Goal: Task Accomplishment & Management: Manage account settings

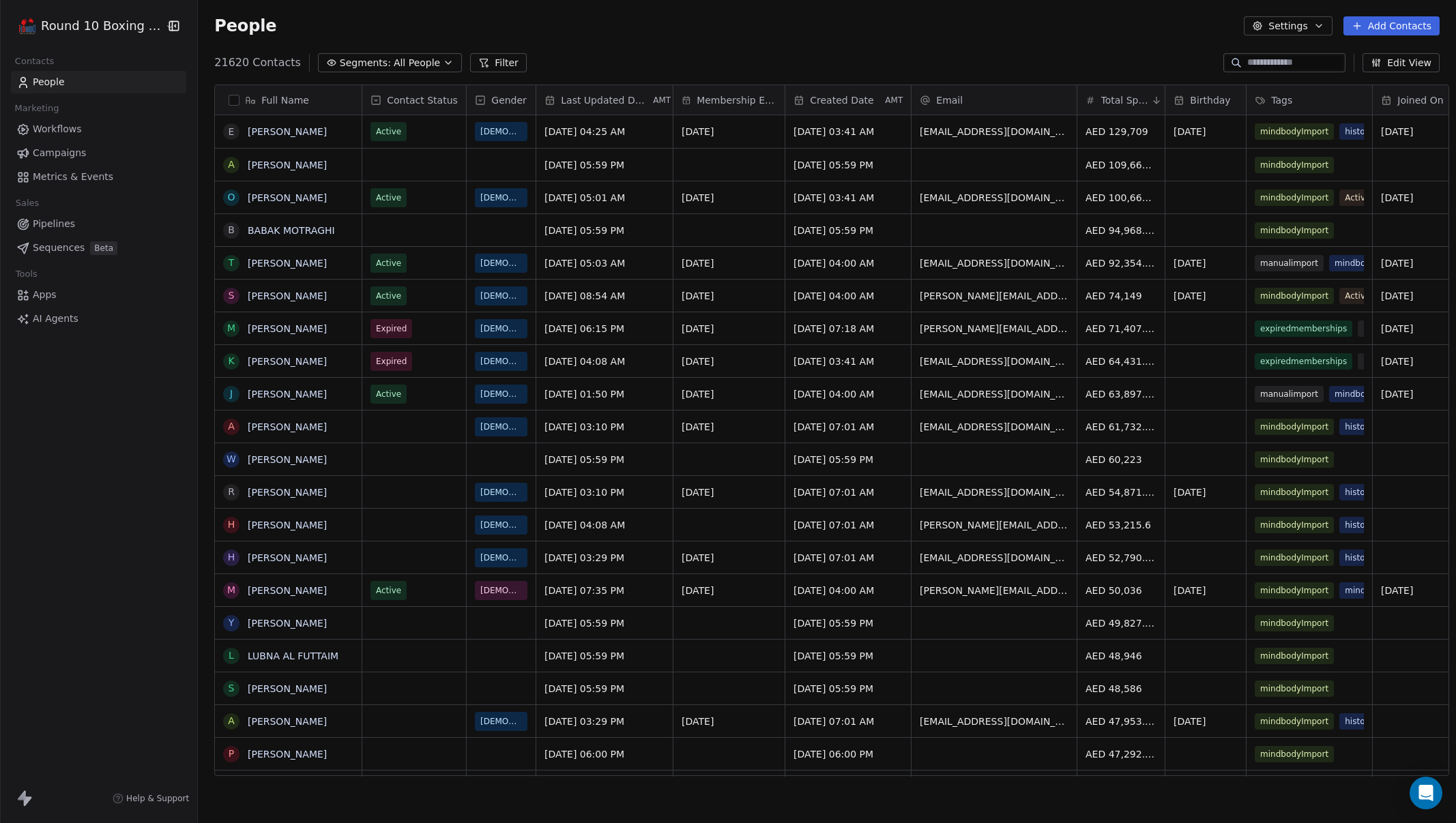
scroll to position [714, 1257]
click at [111, 24] on html "Round 10 Boxing Club Contacts People Marketing Workflows Campaigns Metrics & Ev…" at bounding box center [728, 412] width 1456 height 823
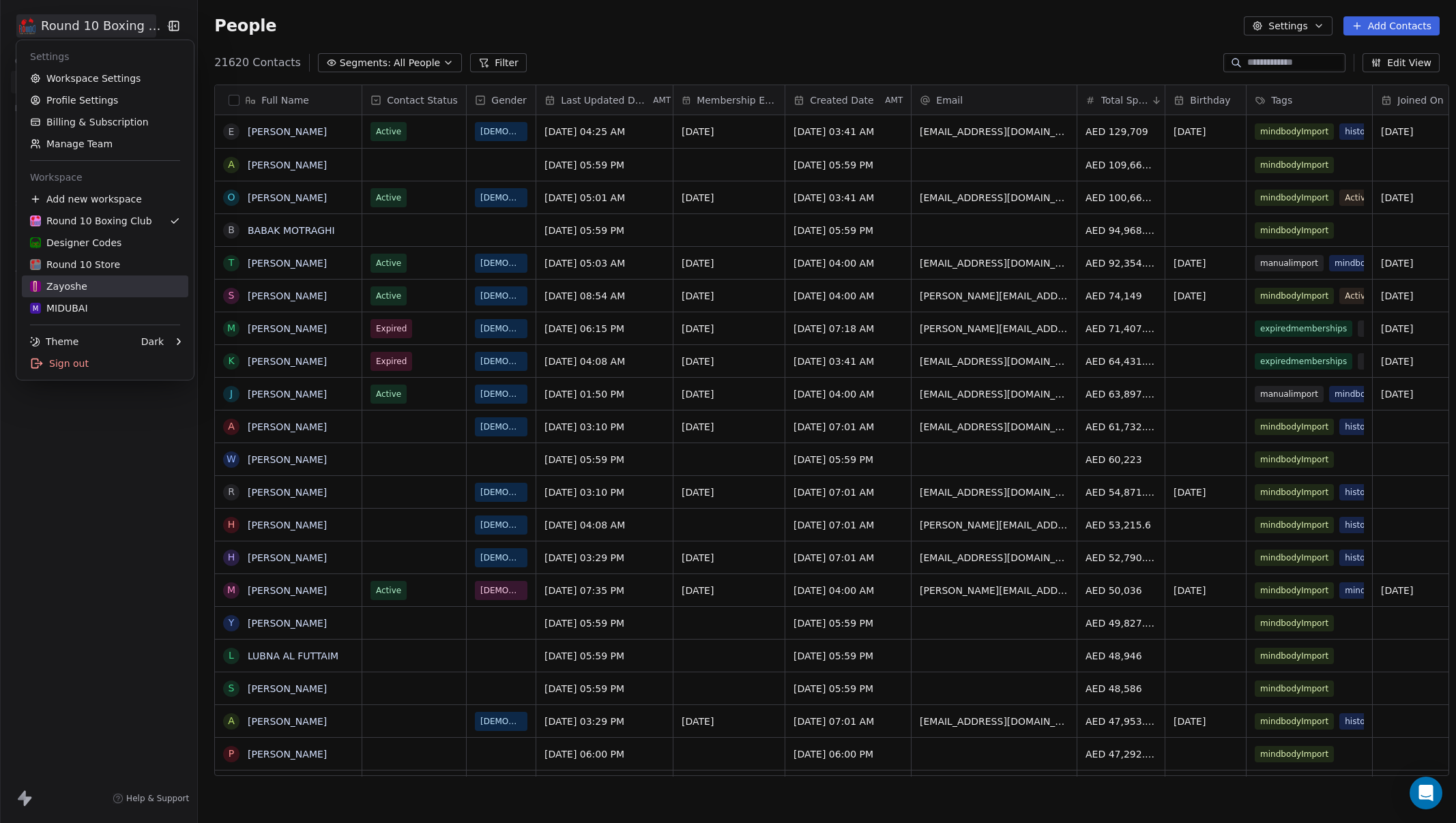
click at [108, 290] on div "Zayoshe" at bounding box center [105, 287] width 150 height 14
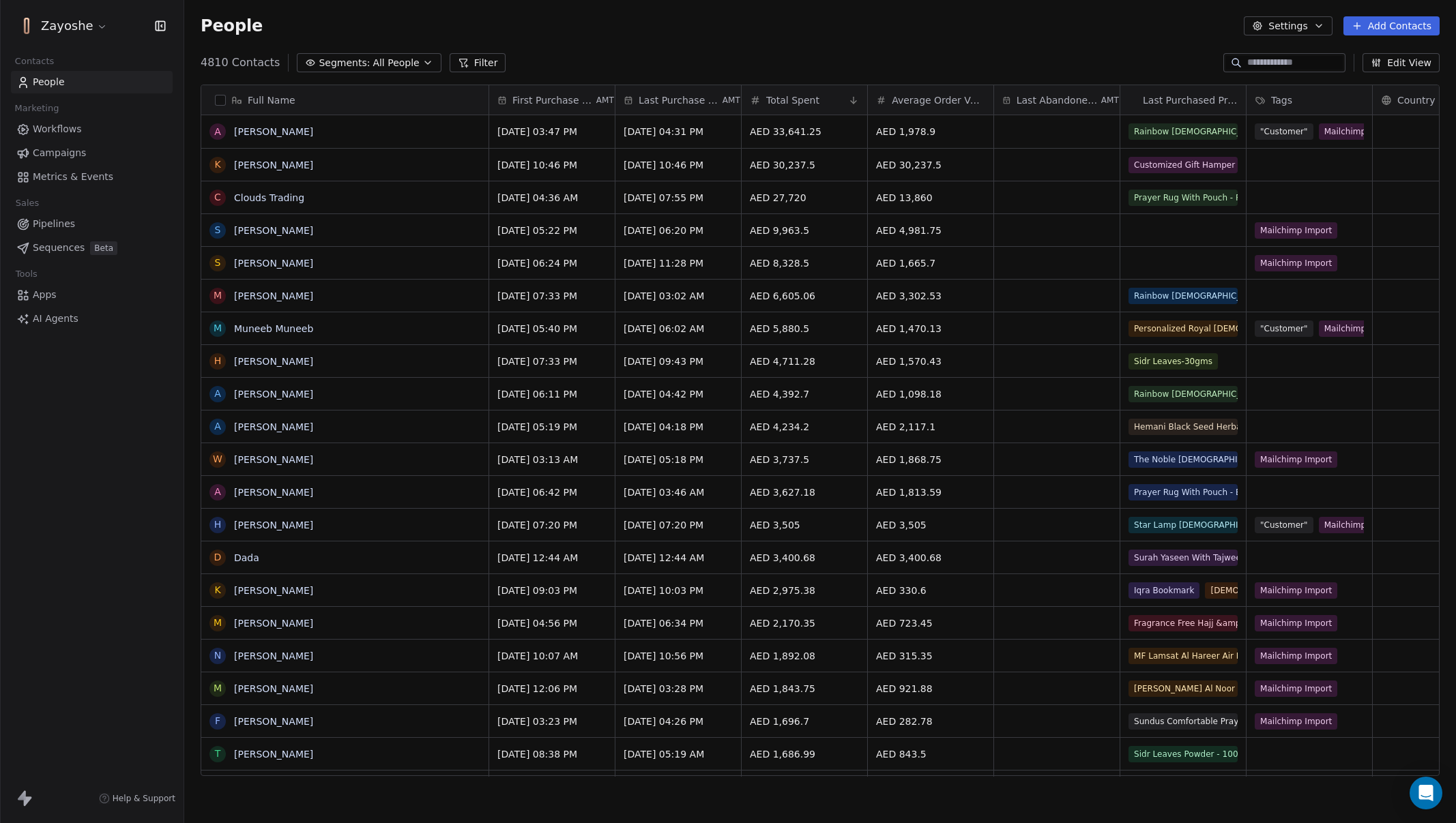
scroll to position [714, 1261]
click at [71, 152] on span "Campaigns" at bounding box center [59, 153] width 53 height 14
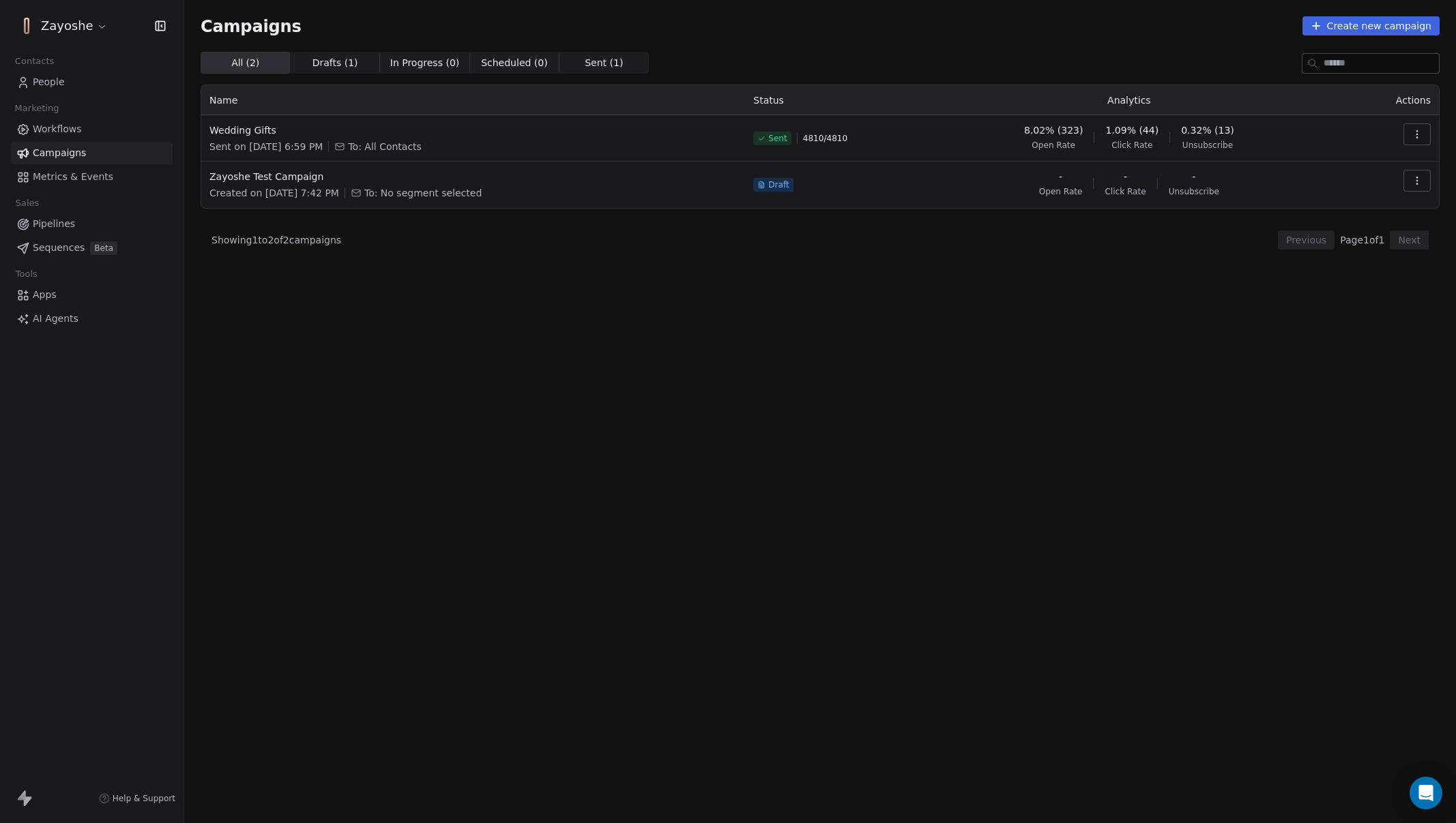
click at [73, 29] on html "Zayoshe Contacts People Marketing Workflows Campaigns Metrics & Events Sales Pi…" at bounding box center [728, 412] width 1456 height 823
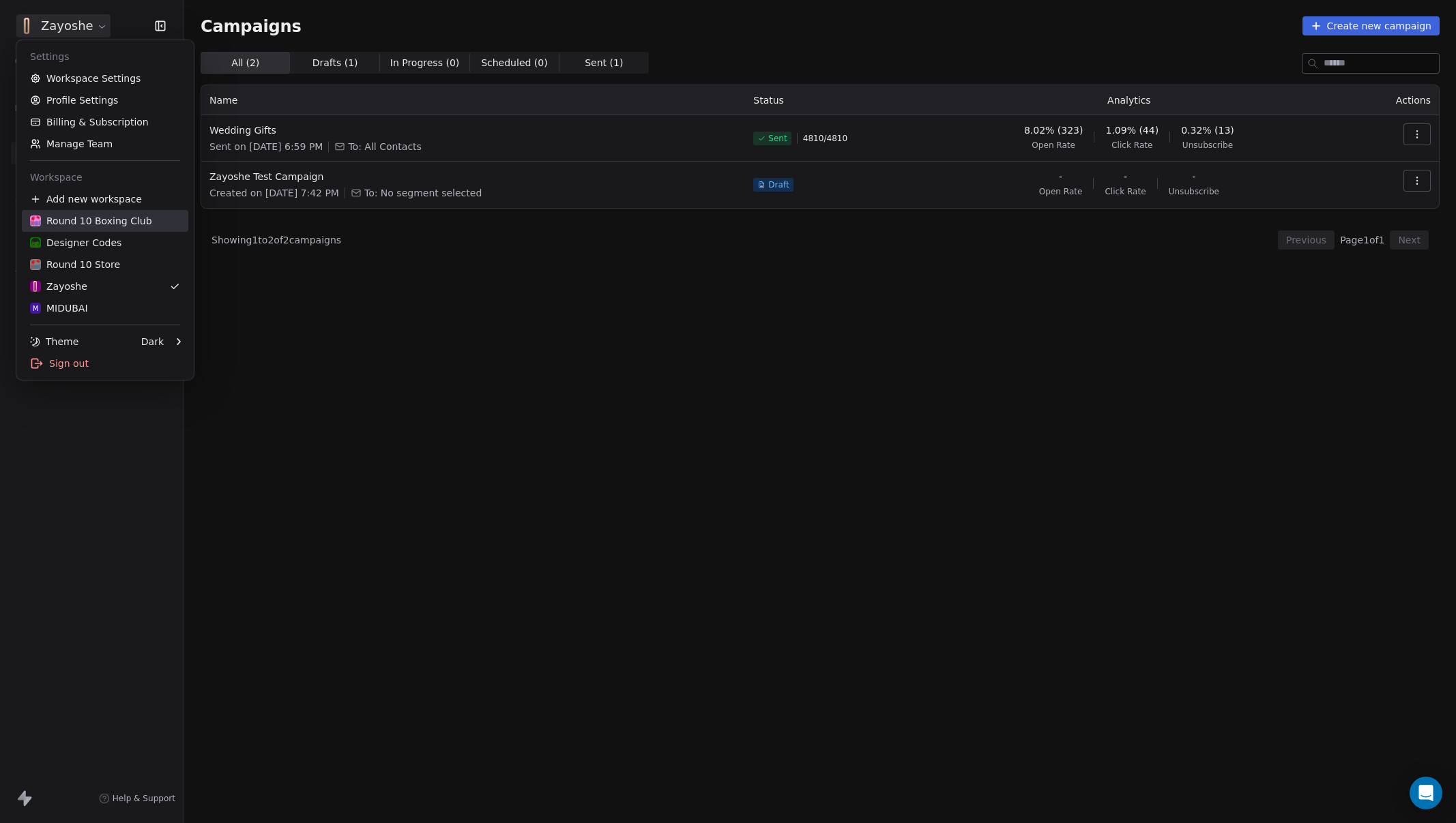
click at [120, 222] on div "Round 10 Boxing Club" at bounding box center [90, 222] width 122 height 14
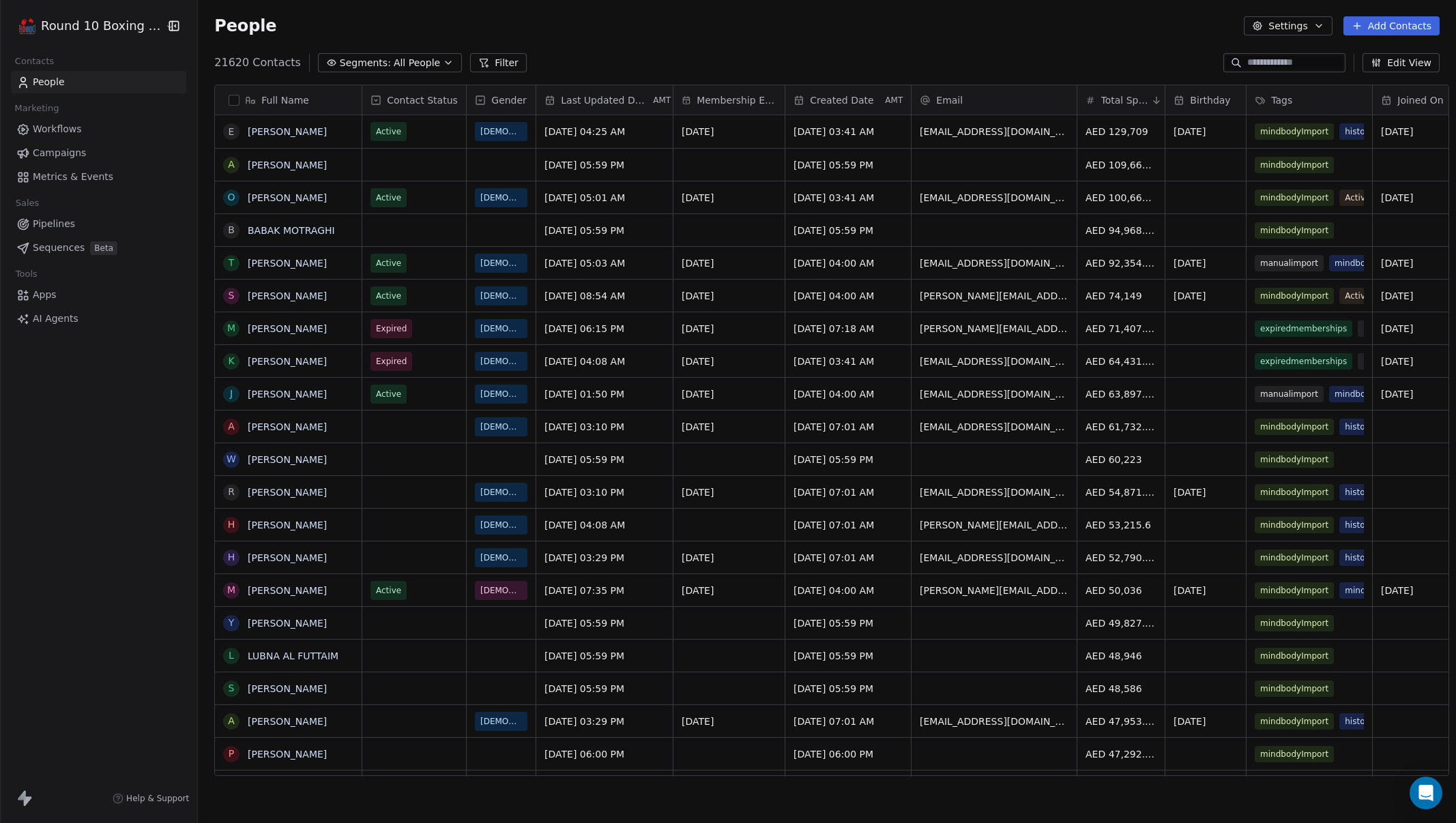
scroll to position [714, 1257]
click at [117, 28] on html "Round 10 Boxing Club Contacts People Marketing Workflows Campaigns Metrics & Ev…" at bounding box center [728, 412] width 1456 height 823
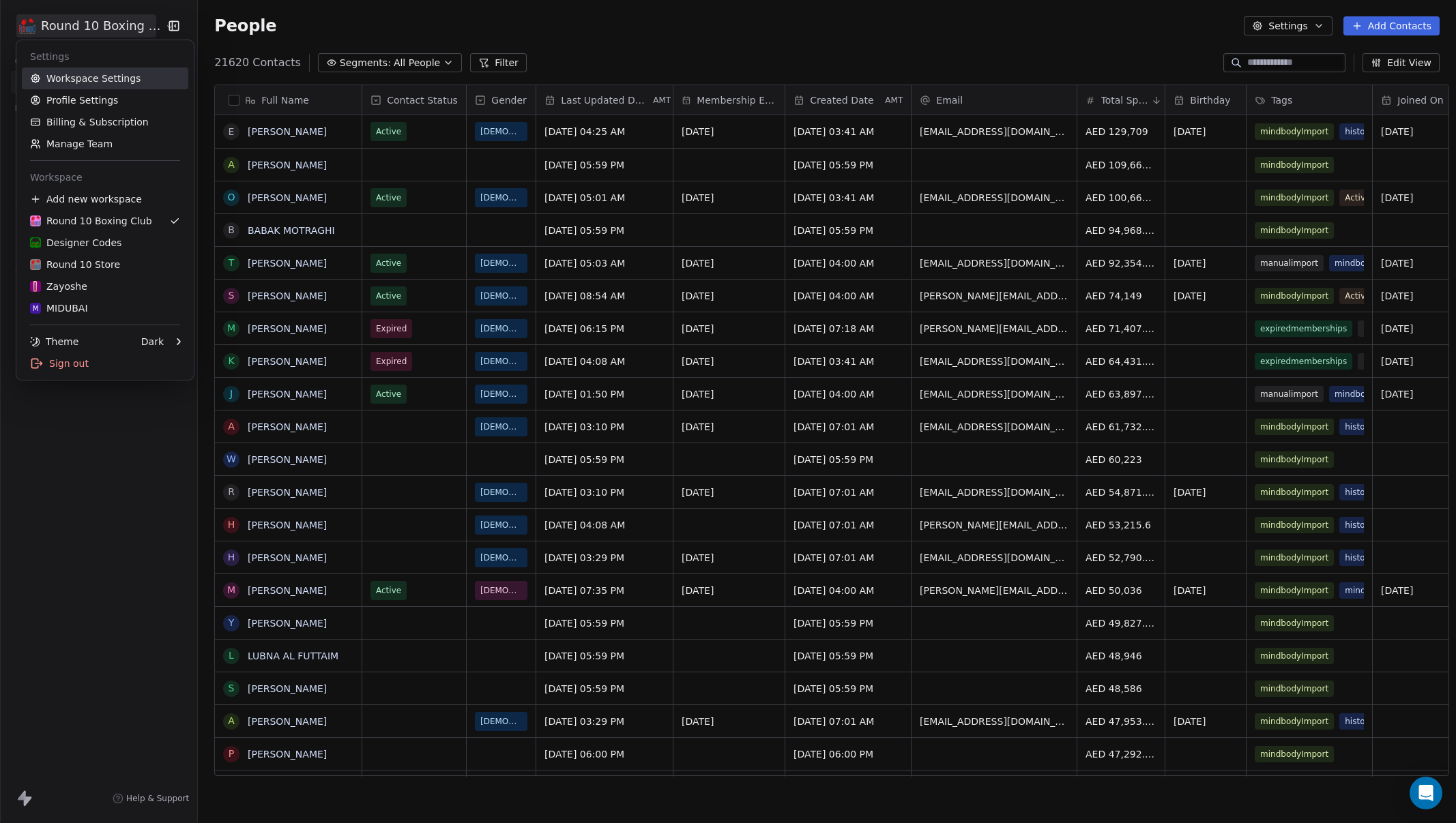
click at [113, 84] on link "Workspace Settings" at bounding box center [105, 78] width 166 height 22
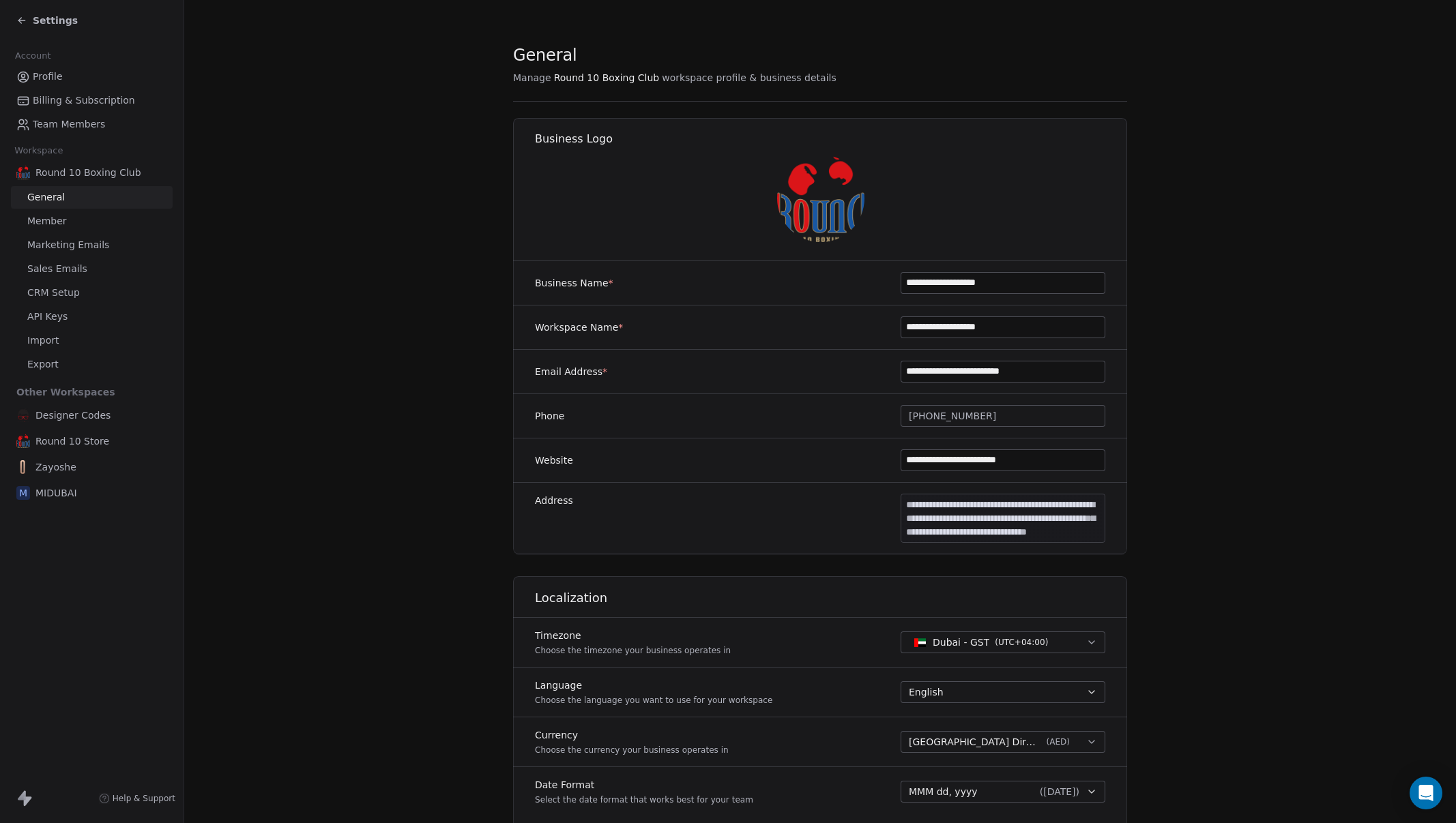
click at [120, 250] on link "Marketing Emails" at bounding box center [91, 245] width 161 height 23
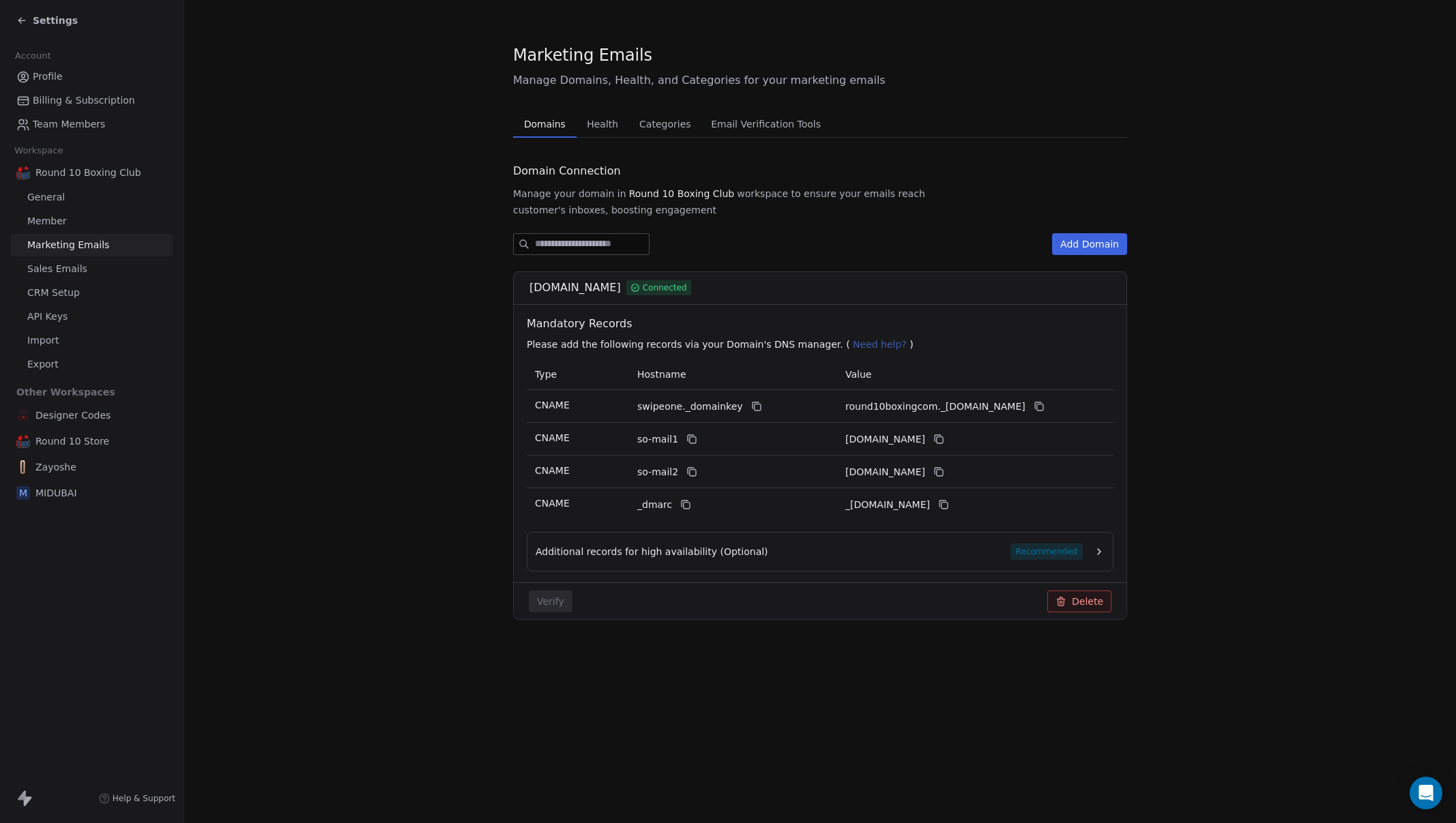
click at [610, 129] on span "Health" at bounding box center [602, 124] width 43 height 19
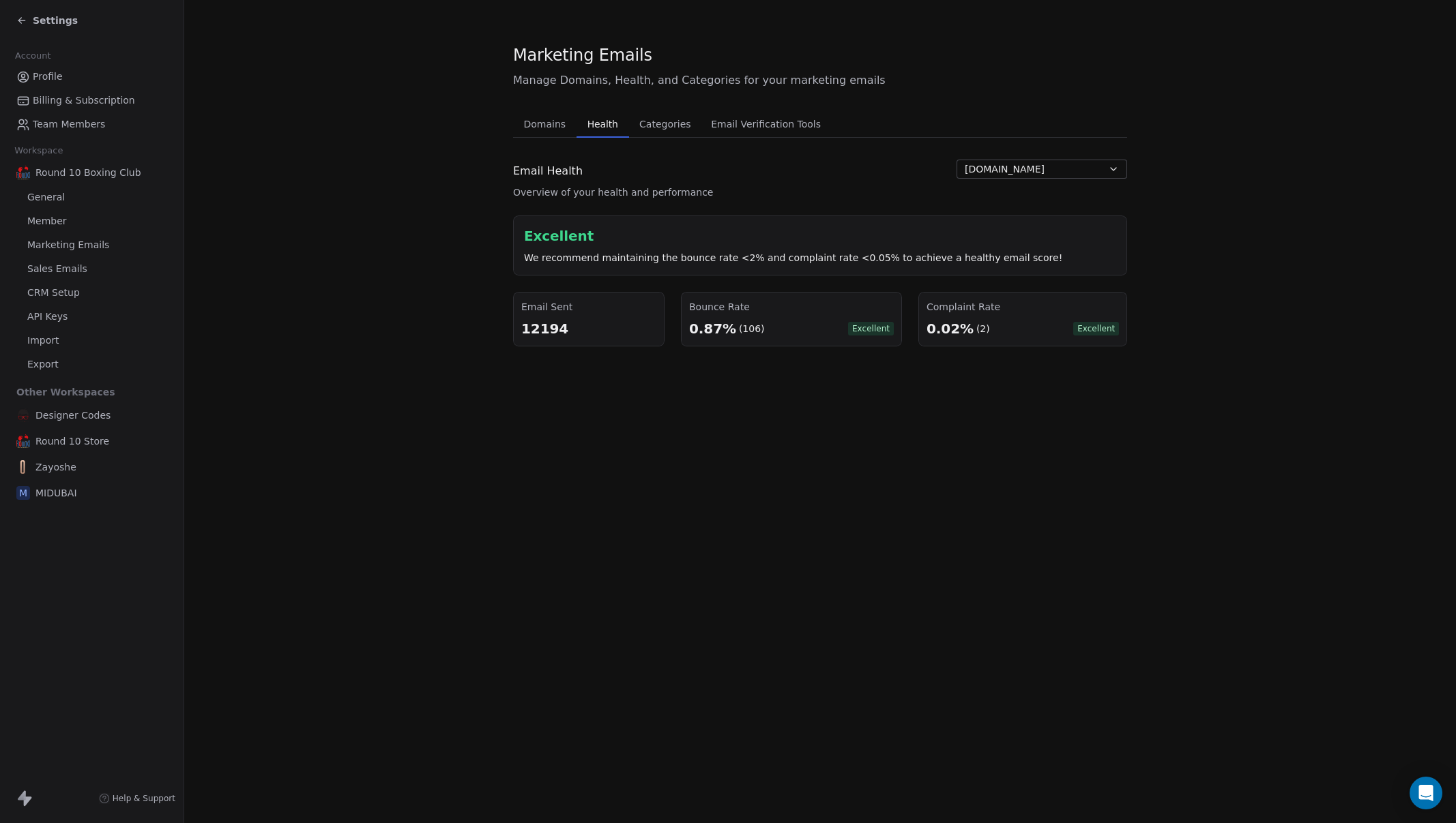
click at [1073, 172] on button "[DOMAIN_NAME]" at bounding box center [1042, 168] width 170 height 19
click at [1073, 172] on html "Settings Account Profile Billing & Subscription Team Members Workspace Round 10…" at bounding box center [728, 412] width 1456 height 823
drag, startPoint x: 1268, startPoint y: 219, endPoint x: 1263, endPoint y: 206, distance: 13.9
click at [1264, 209] on section "Marketing Emails Manage Domains, Health, and Categories for your marketing emai…" at bounding box center [820, 195] width 1272 height 391
click at [1266, 220] on section "Marketing Emails Manage Domains, Health, and Categories for your marketing emai…" at bounding box center [820, 195] width 1272 height 391
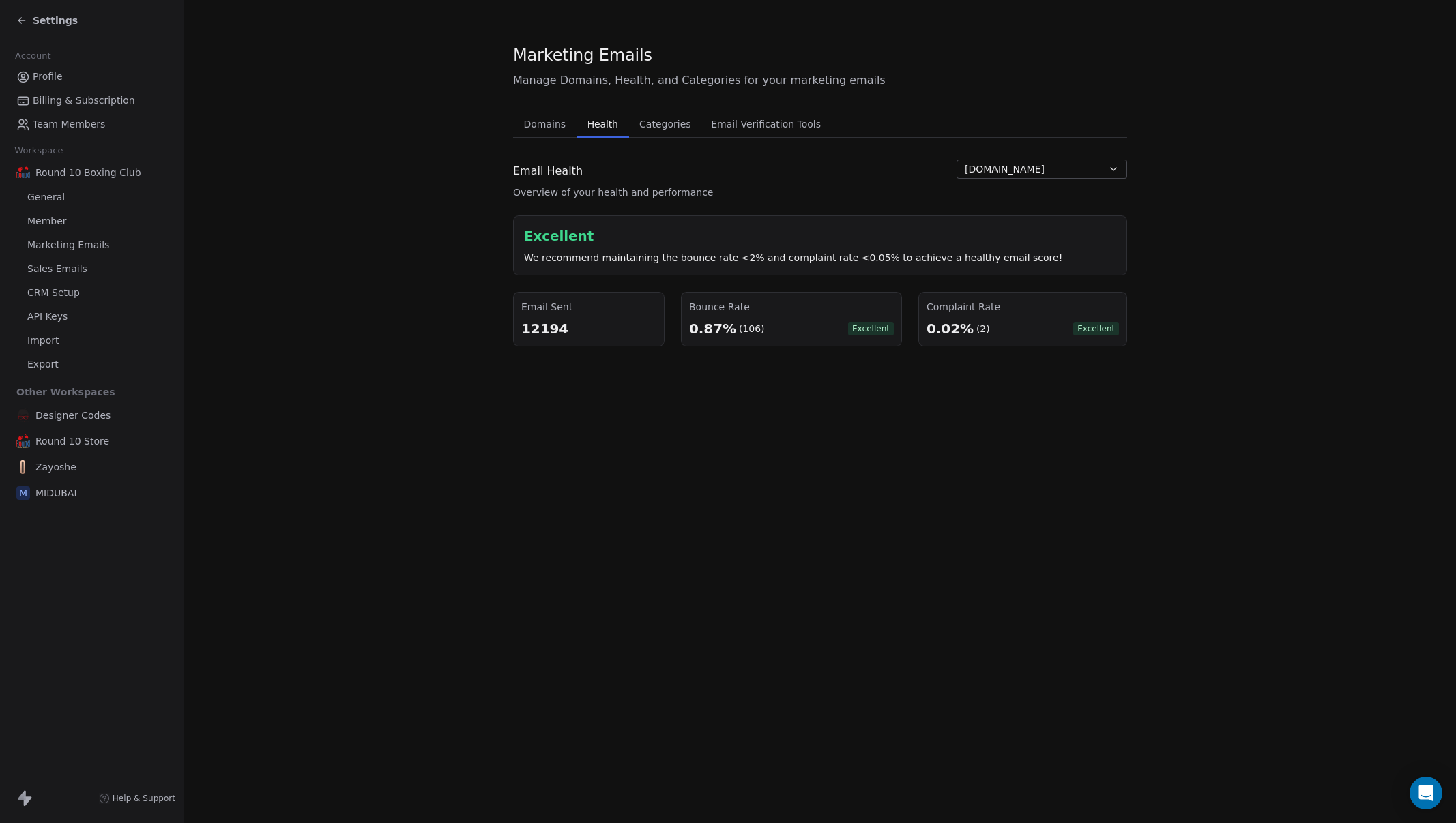
click at [19, 21] on icon at bounding box center [22, 20] width 11 height 11
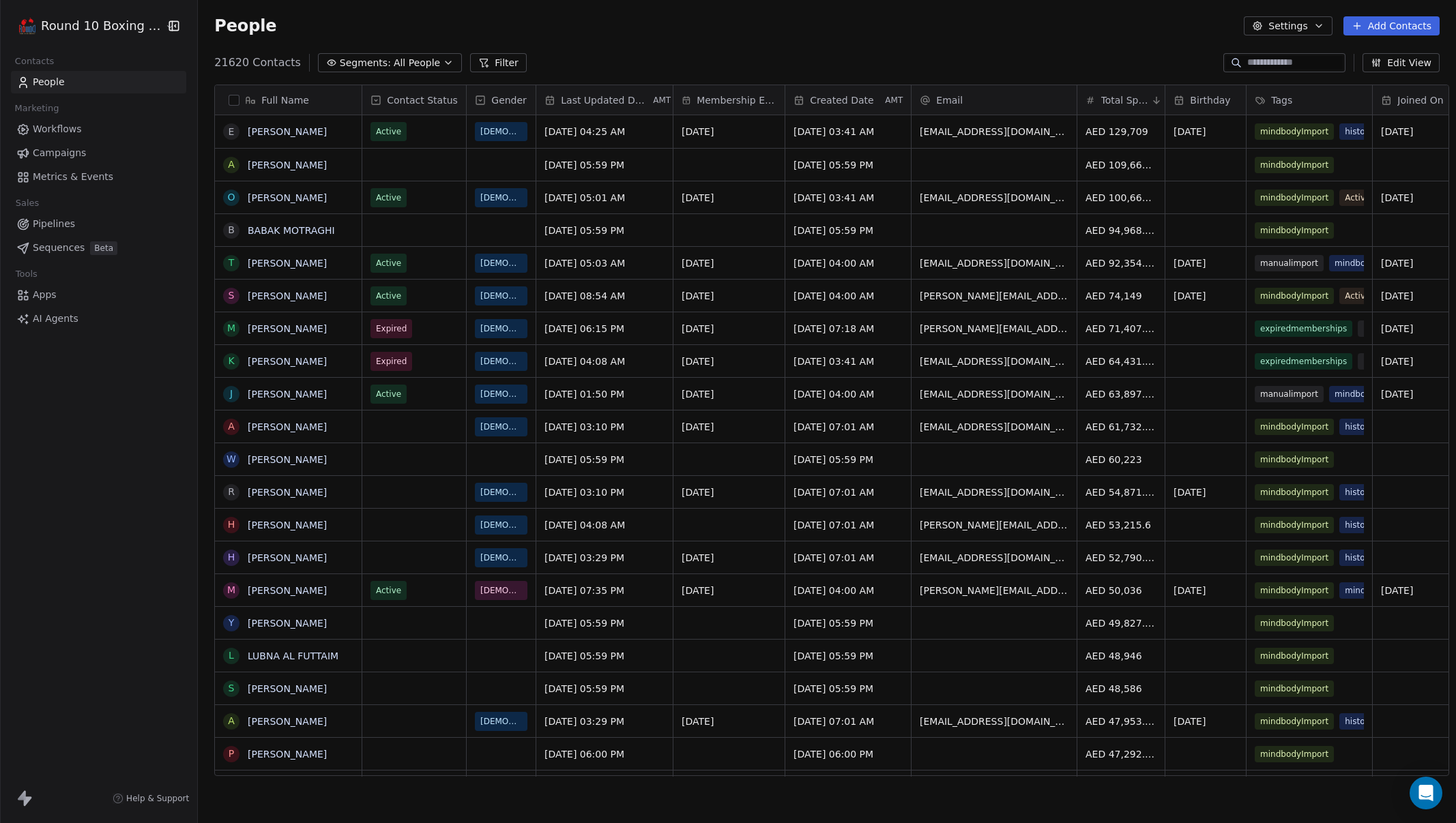
scroll to position [714, 1257]
click at [100, 26] on html "Round 10 Boxing Club Contacts People Marketing Workflows Campaigns Metrics & Ev…" at bounding box center [728, 412] width 1456 height 823
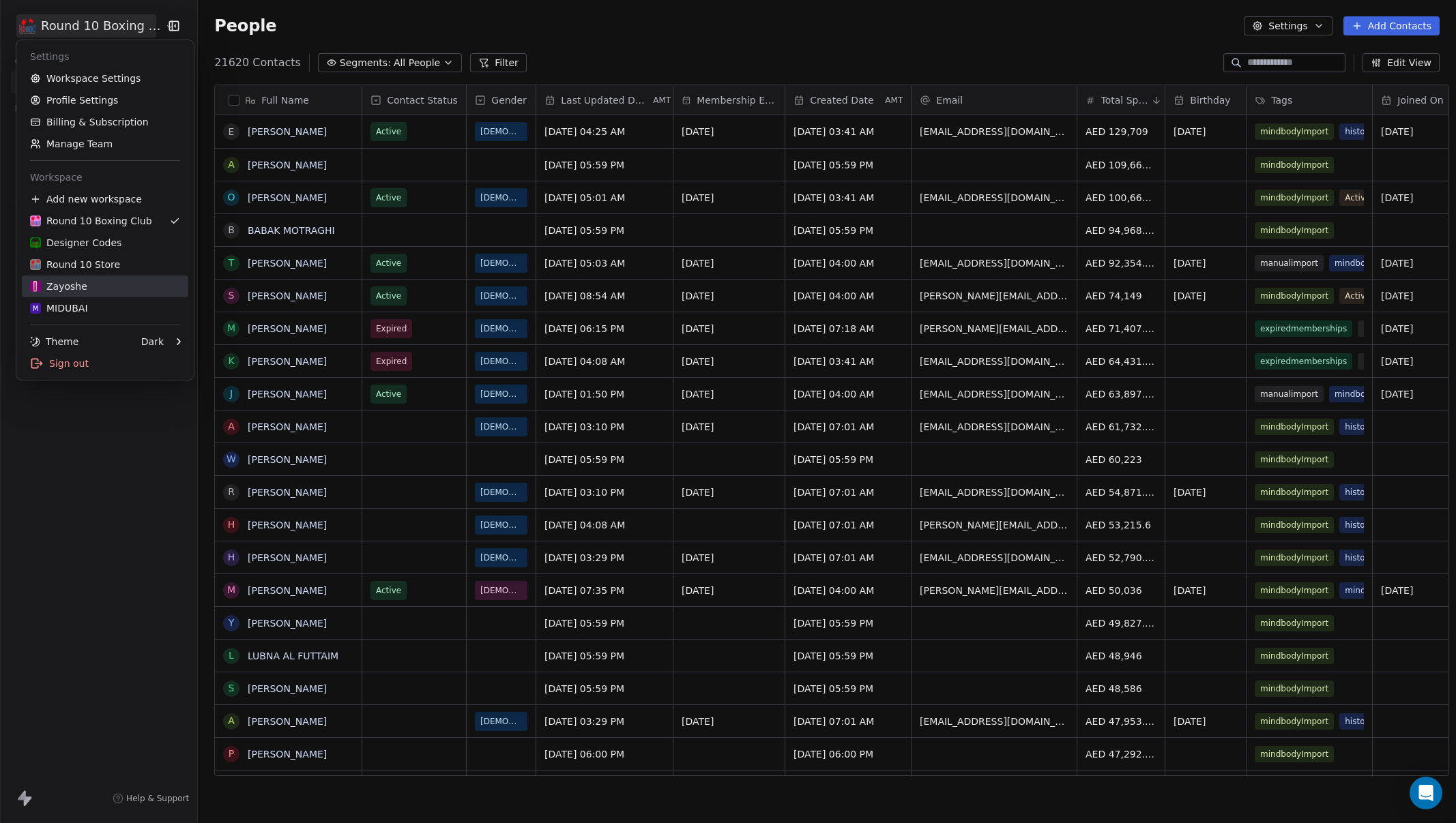
click at [107, 280] on div "Zayoshe" at bounding box center [105, 287] width 150 height 14
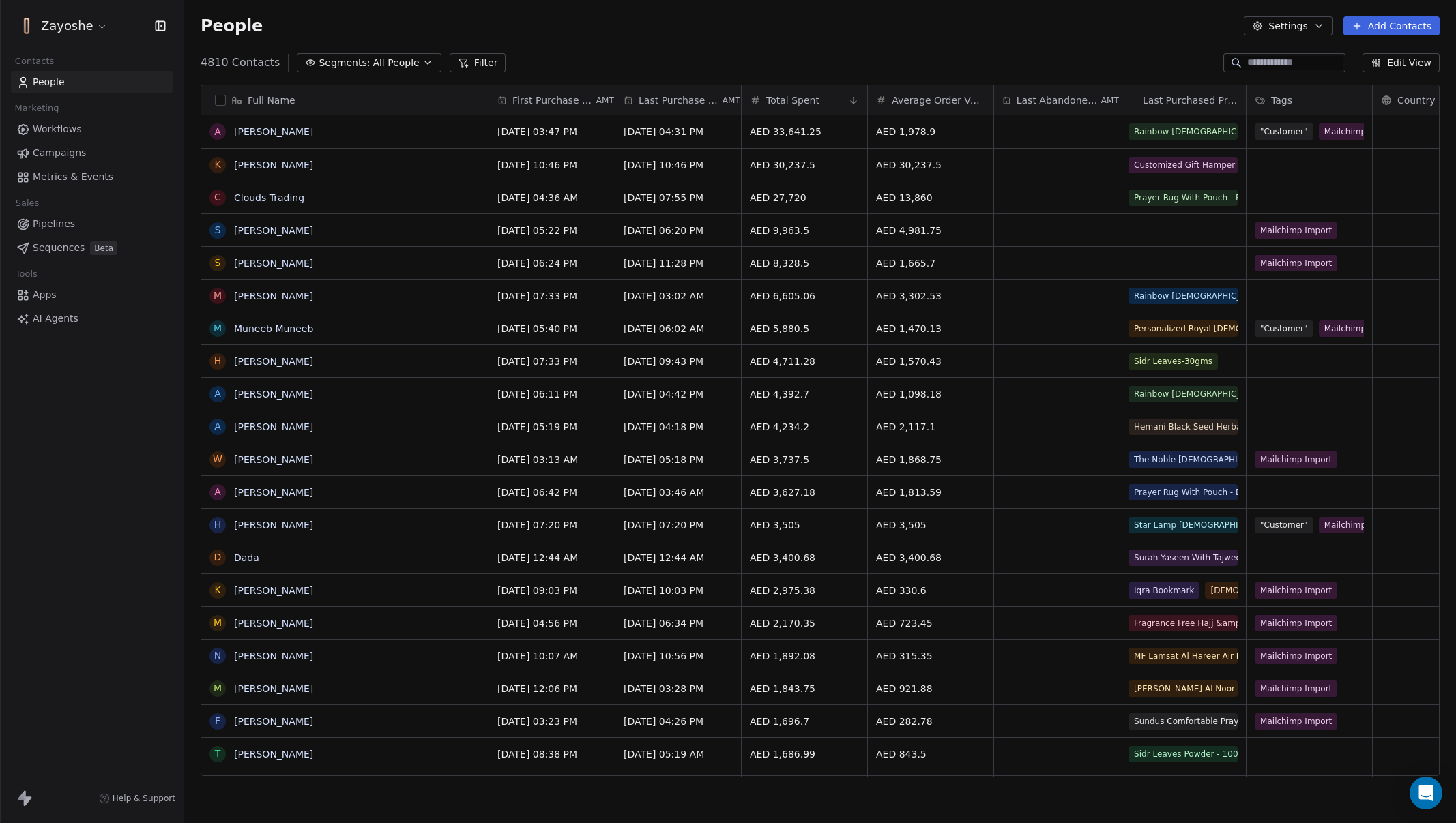
scroll to position [714, 1261]
click at [100, 612] on div "Zayoshe Contacts People Marketing Workflows Campaigns Metrics & Events Sales Pi…" at bounding box center [92, 412] width 184 height 823
